Goal: Task Accomplishment & Management: Manage account settings

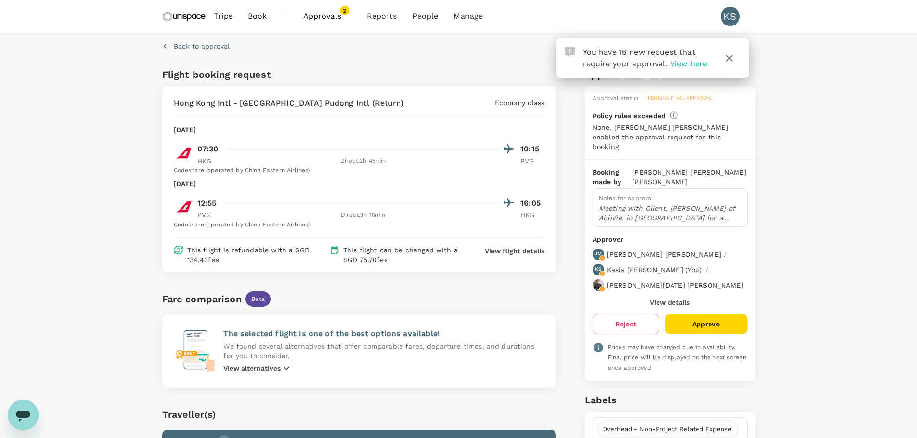
click at [709, 314] on button "Approve" at bounding box center [706, 324] width 82 height 20
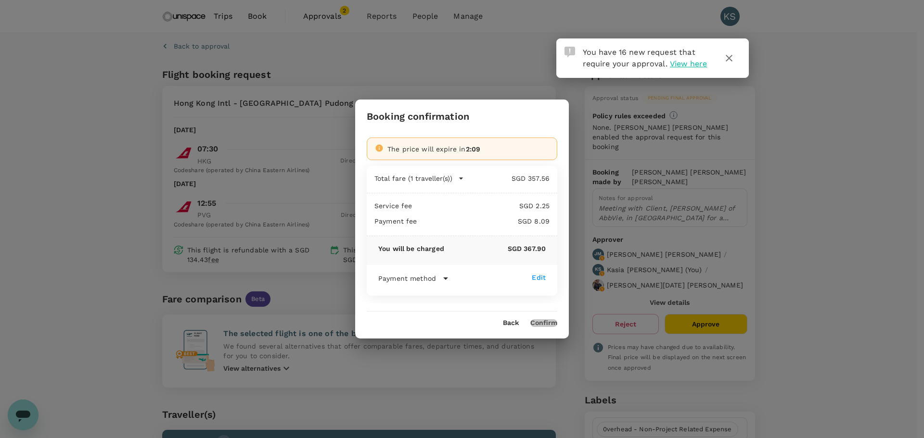
click at [548, 325] on button "Confirm" at bounding box center [543, 324] width 27 height 8
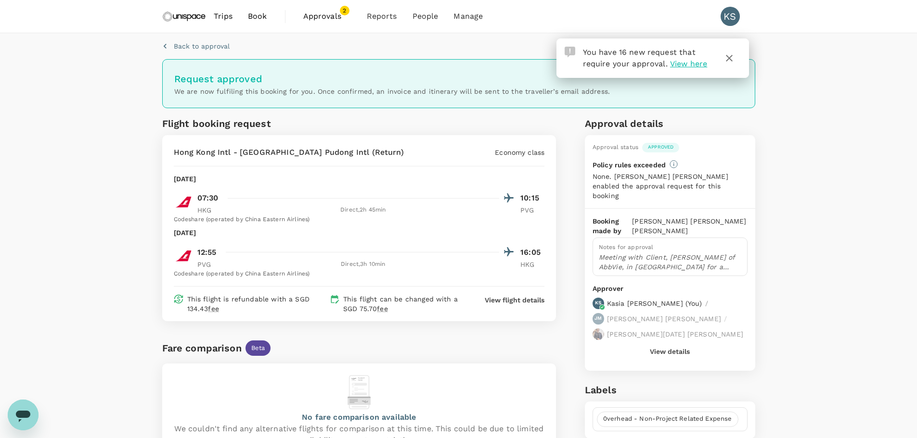
click at [325, 16] on span "Approvals" at bounding box center [327, 17] width 48 height 12
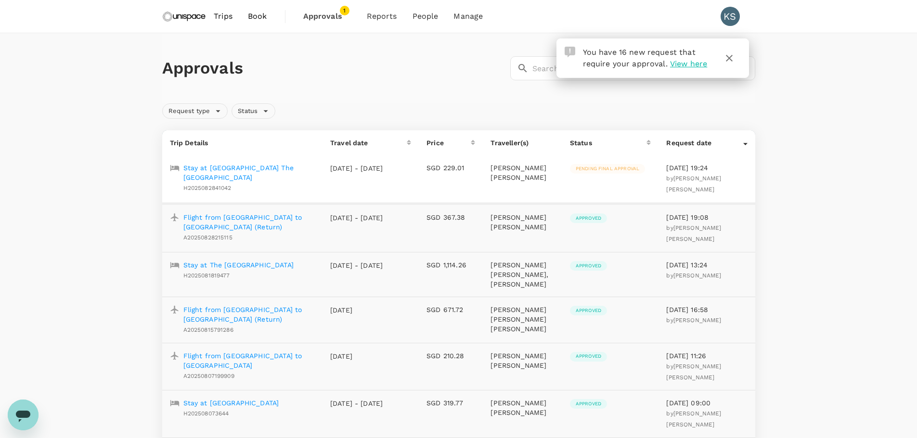
click at [280, 167] on p "Stay at [GEOGRAPHIC_DATA] The [GEOGRAPHIC_DATA]" at bounding box center [249, 172] width 132 height 19
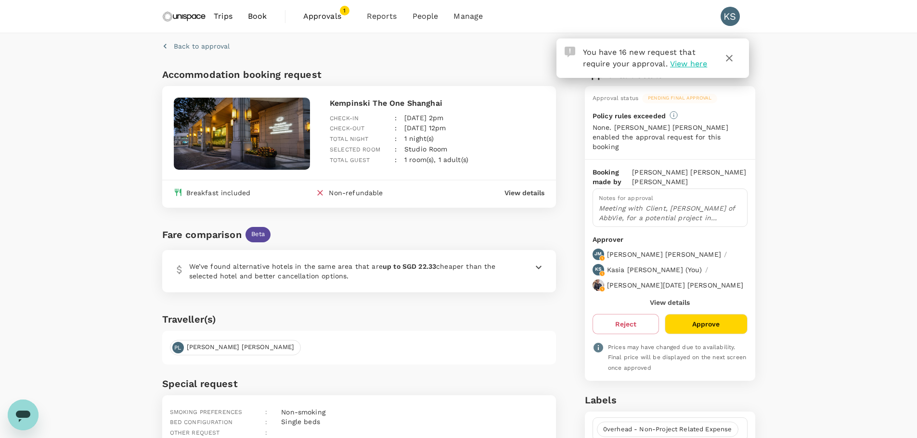
click at [727, 314] on button "Approve" at bounding box center [706, 324] width 82 height 20
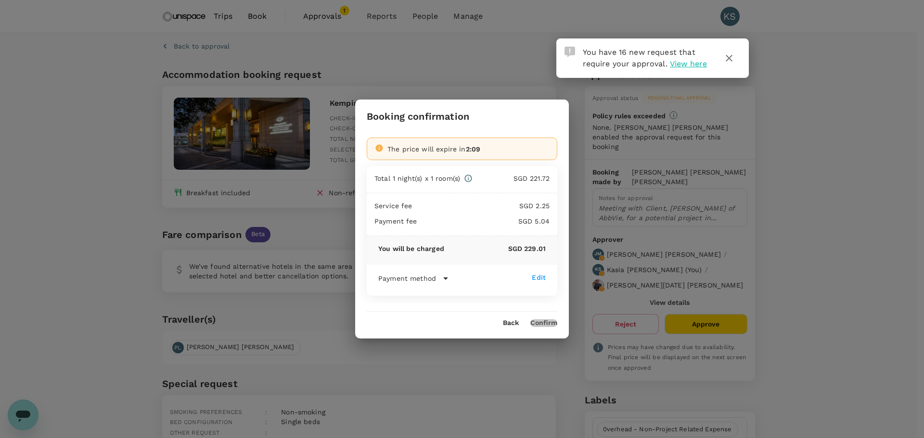
click at [547, 327] on button "Confirm" at bounding box center [543, 324] width 27 height 8
